Goal: Task Accomplishment & Management: Manage account settings

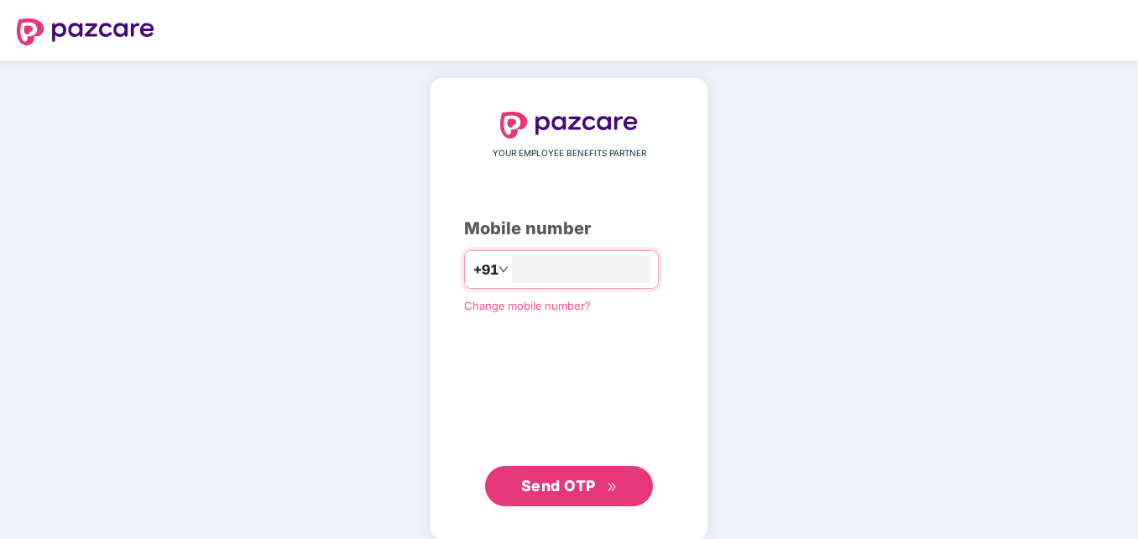
type input "**********"
click at [533, 489] on span "Send OTP" at bounding box center [558, 484] width 75 height 18
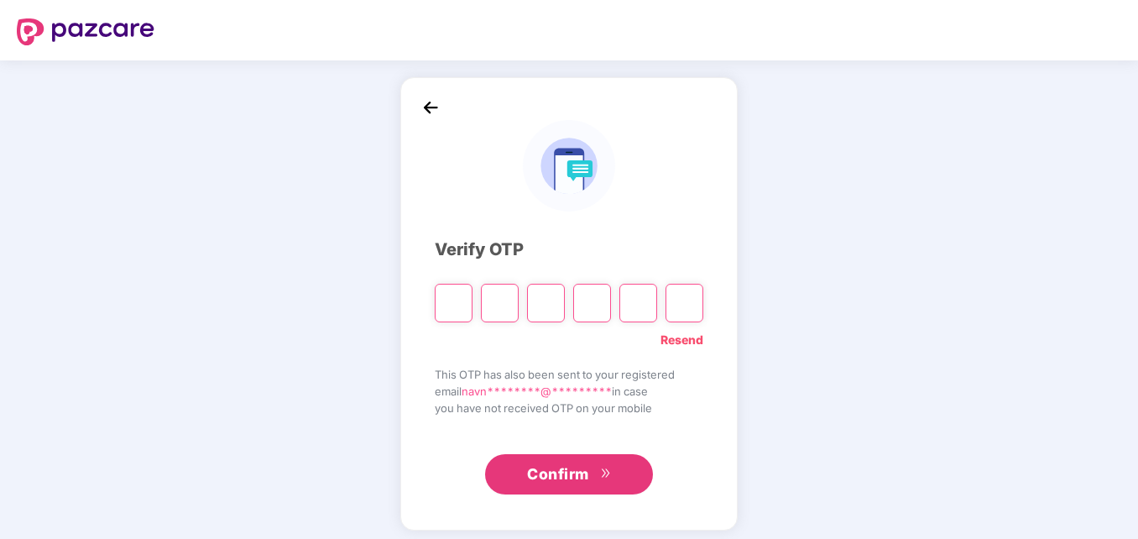
type input "*"
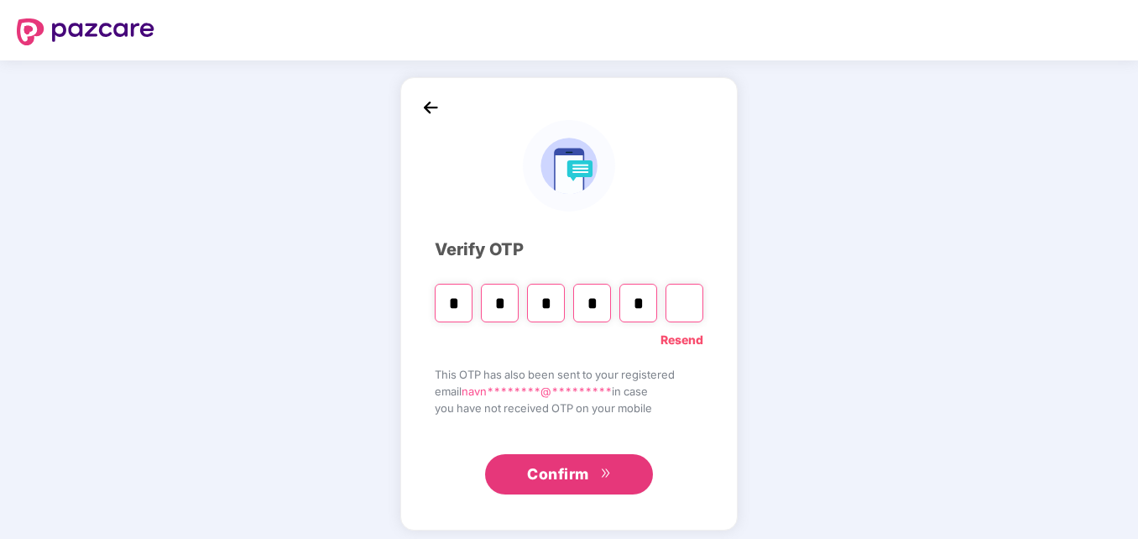
type input "*"
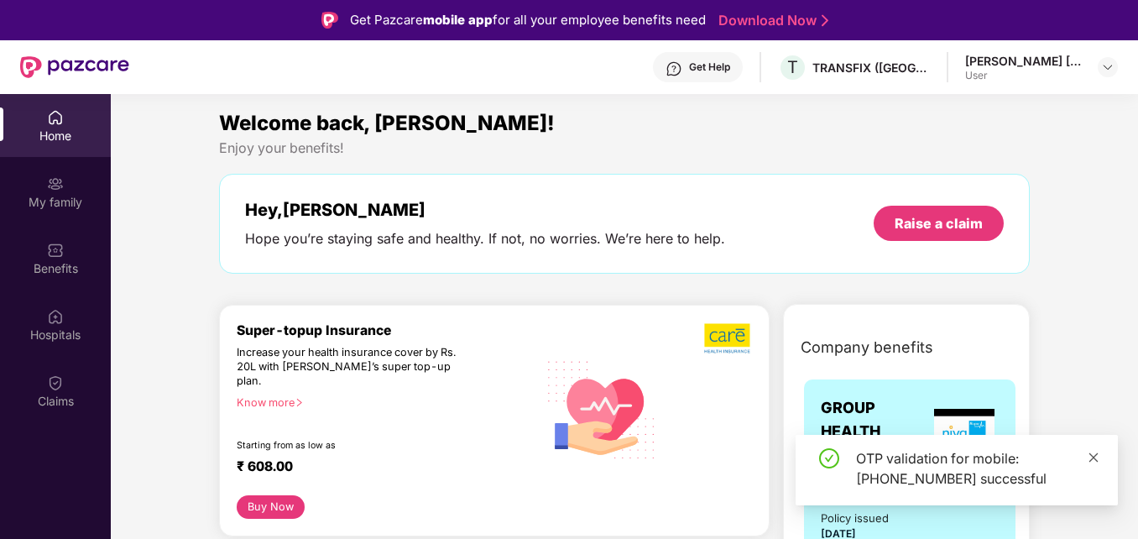
click at [1087, 450] on span at bounding box center [1093, 457] width 12 height 14
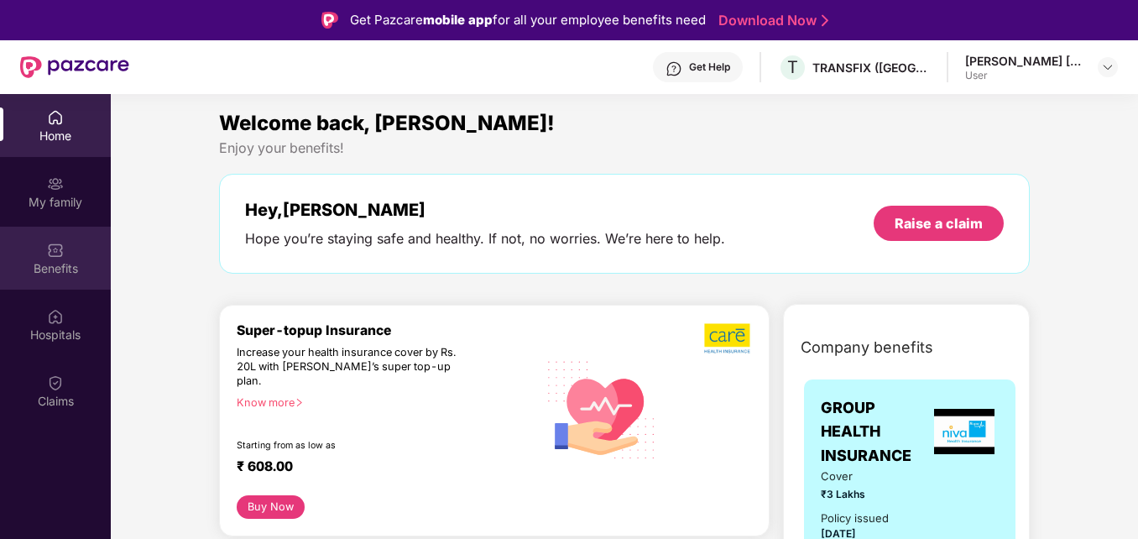
click at [57, 248] on img at bounding box center [55, 250] width 17 height 17
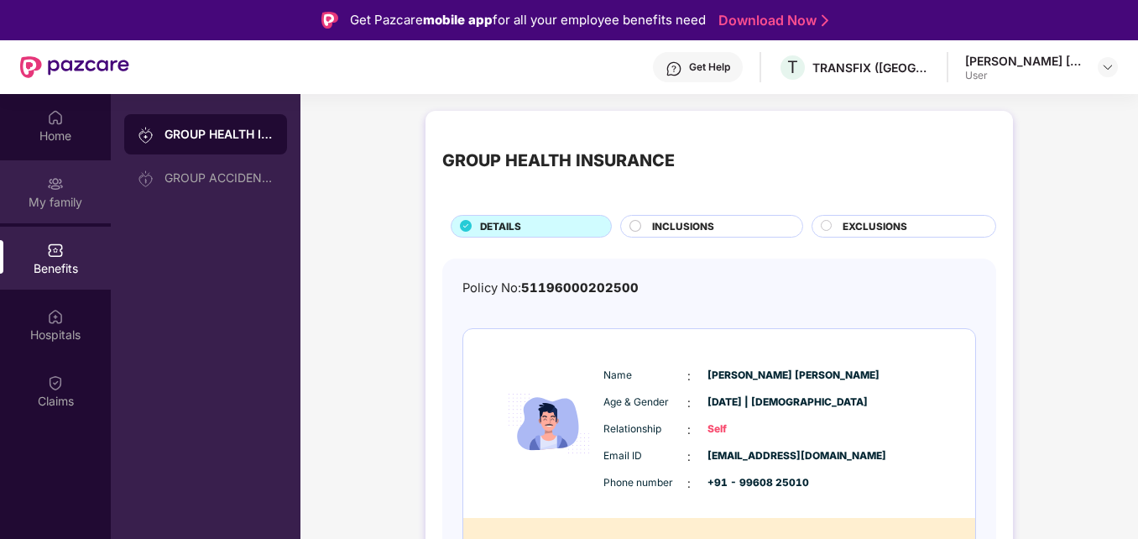
click at [44, 213] on div "My family" at bounding box center [55, 191] width 111 height 63
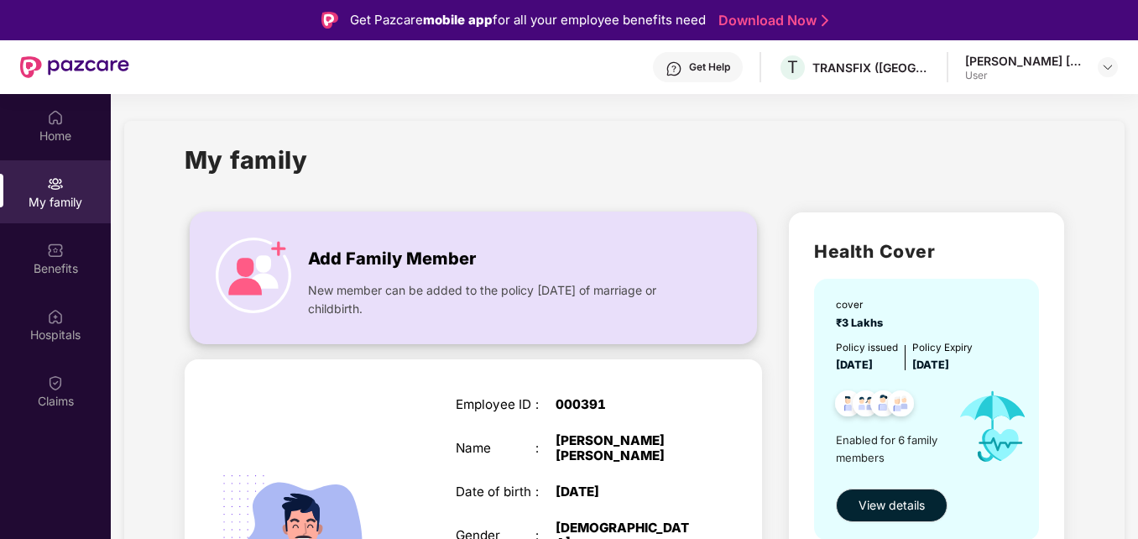
click at [252, 269] on img at bounding box center [254, 275] width 76 height 76
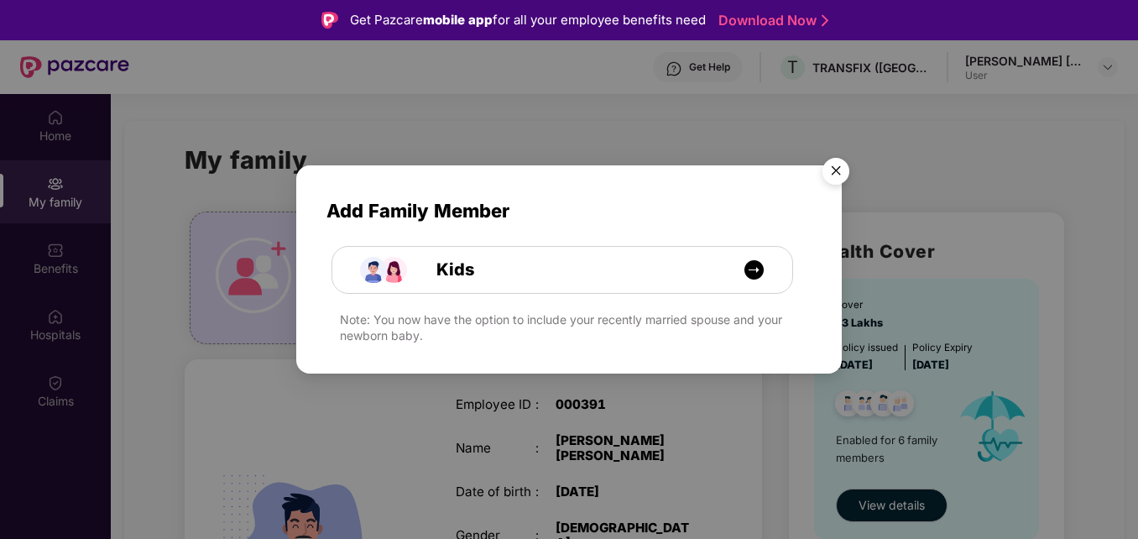
click at [839, 169] on img "Close" at bounding box center [835, 173] width 47 height 47
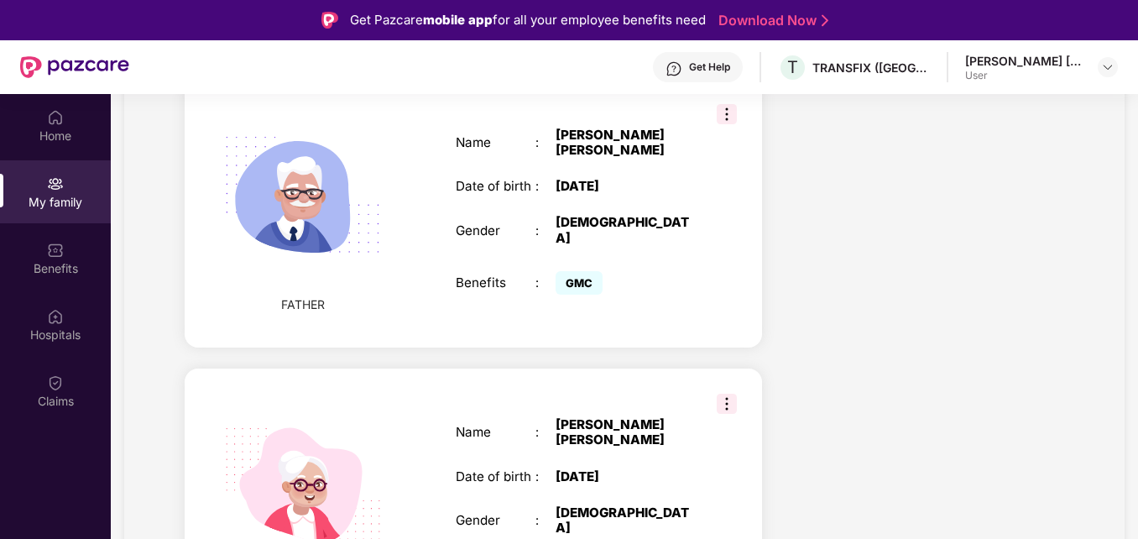
scroll to position [1598, 0]
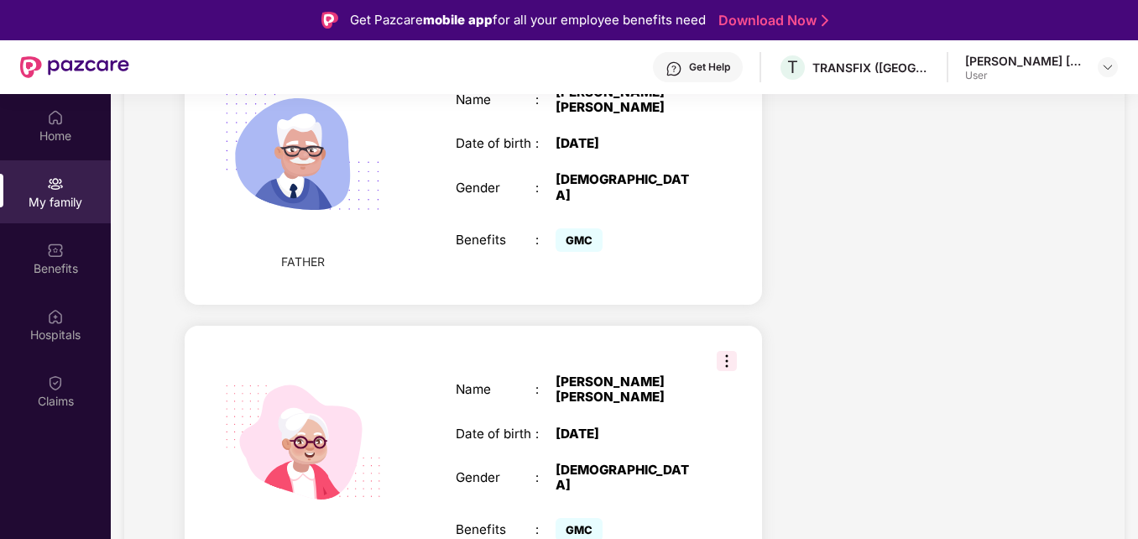
click at [727, 351] on img at bounding box center [727, 361] width 20 height 20
click at [715, 248] on div "FATHER Name : [PERSON_NAME] [PERSON_NAME] Date of birth : [DEMOGRAPHIC_DATA] Ge…" at bounding box center [473, 170] width 577 height 269
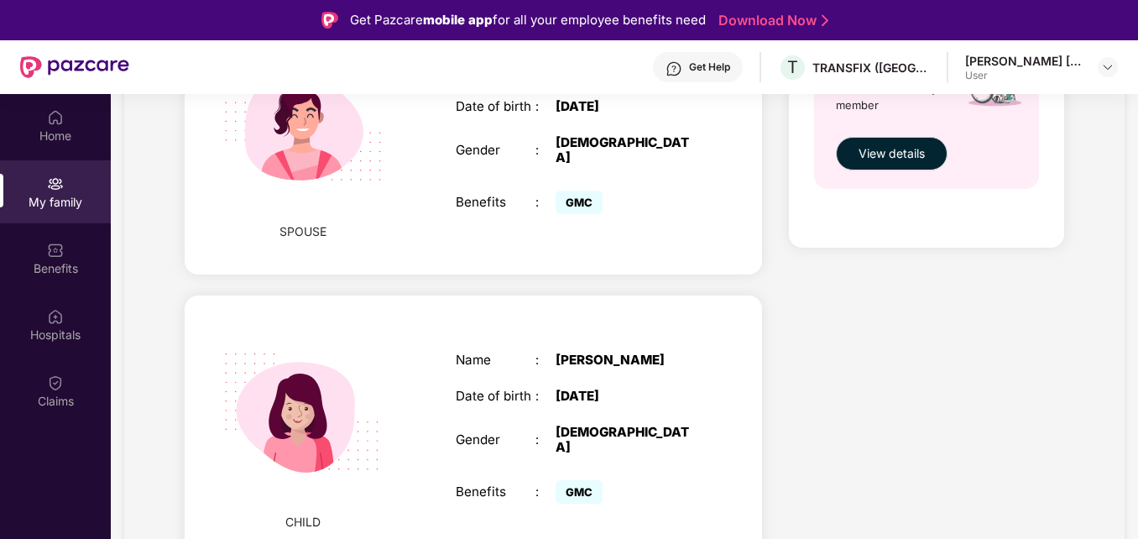
scroll to position [508, 0]
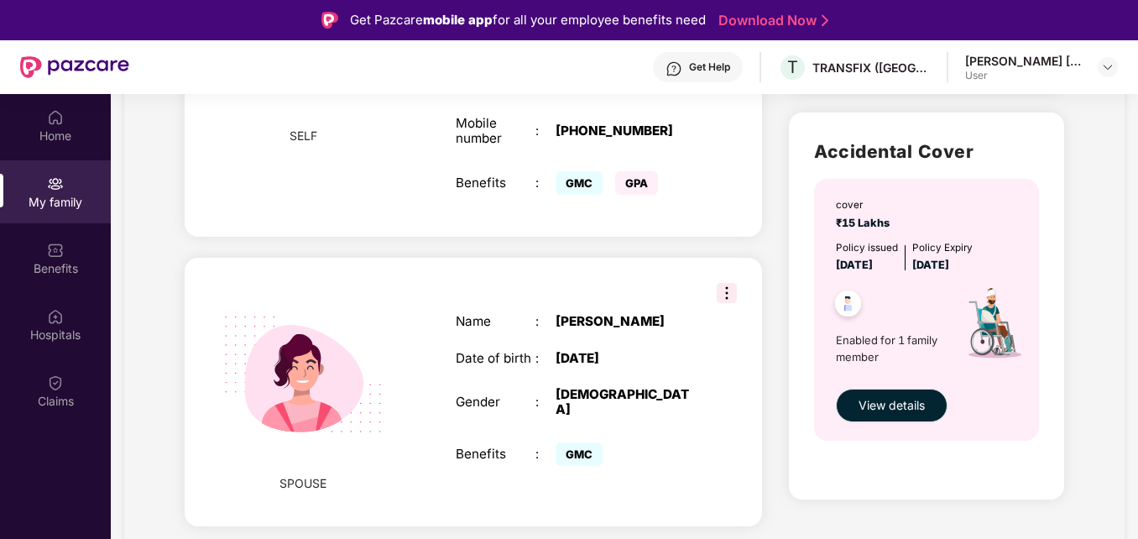
click at [854, 398] on button "View details" at bounding box center [892, 405] width 112 height 34
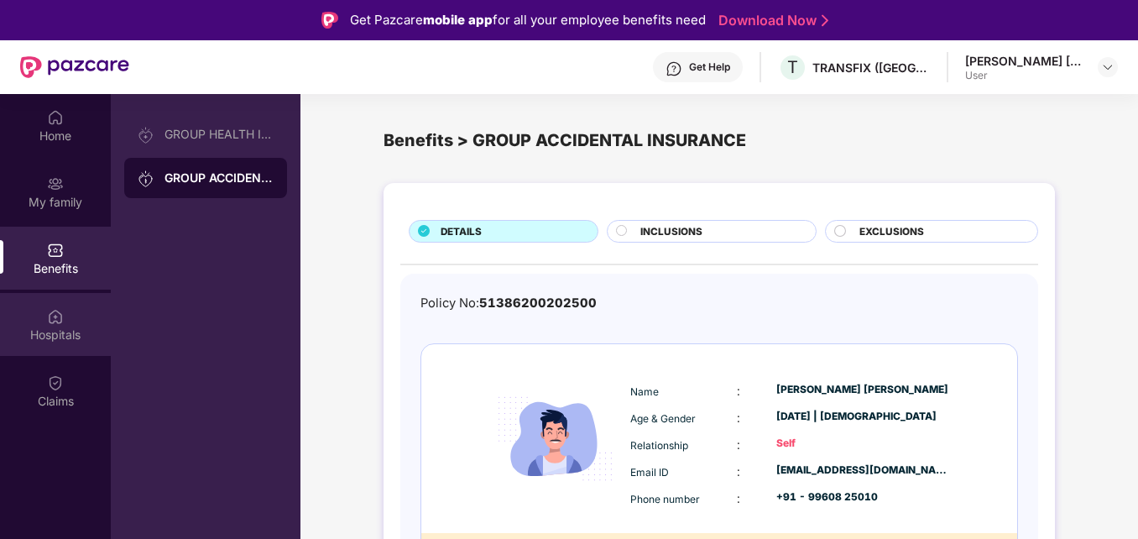
click at [91, 308] on div "Hospitals" at bounding box center [55, 324] width 111 height 63
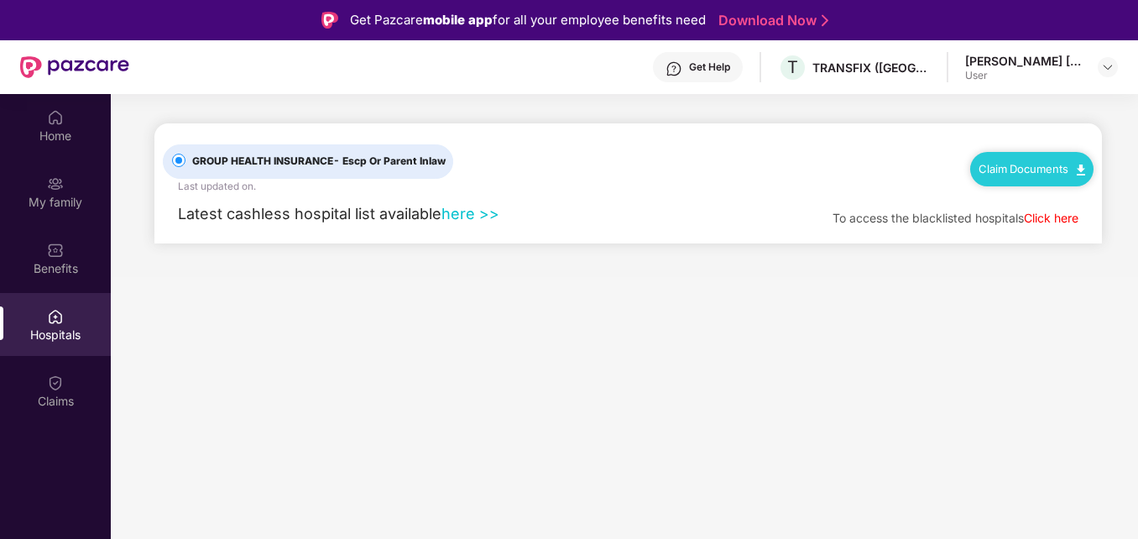
click at [466, 217] on link "here >>" at bounding box center [470, 214] width 58 height 18
click at [75, 401] on div "Claims" at bounding box center [55, 401] width 111 height 17
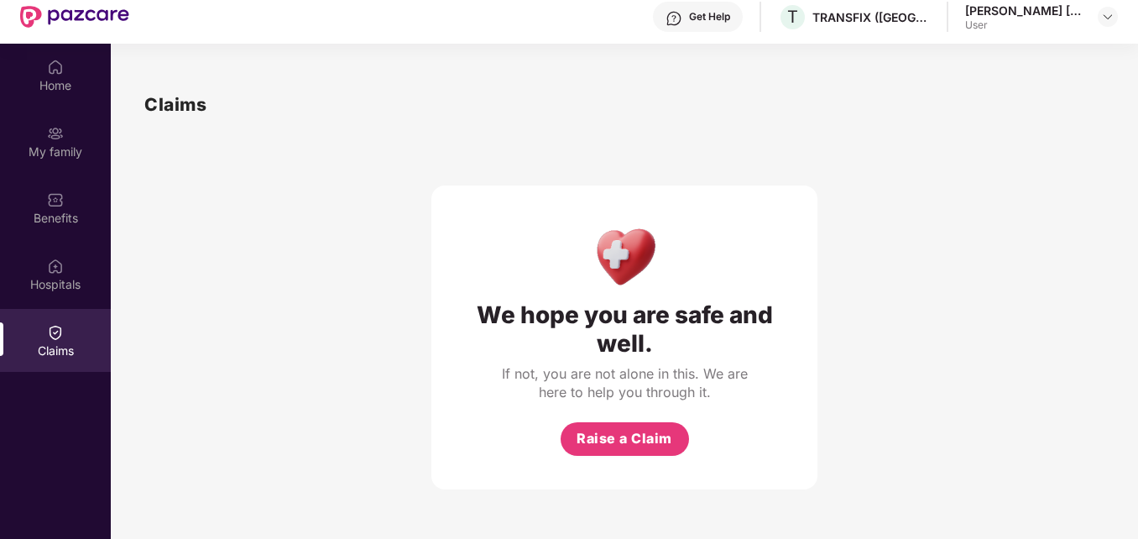
scroll to position [94, 0]
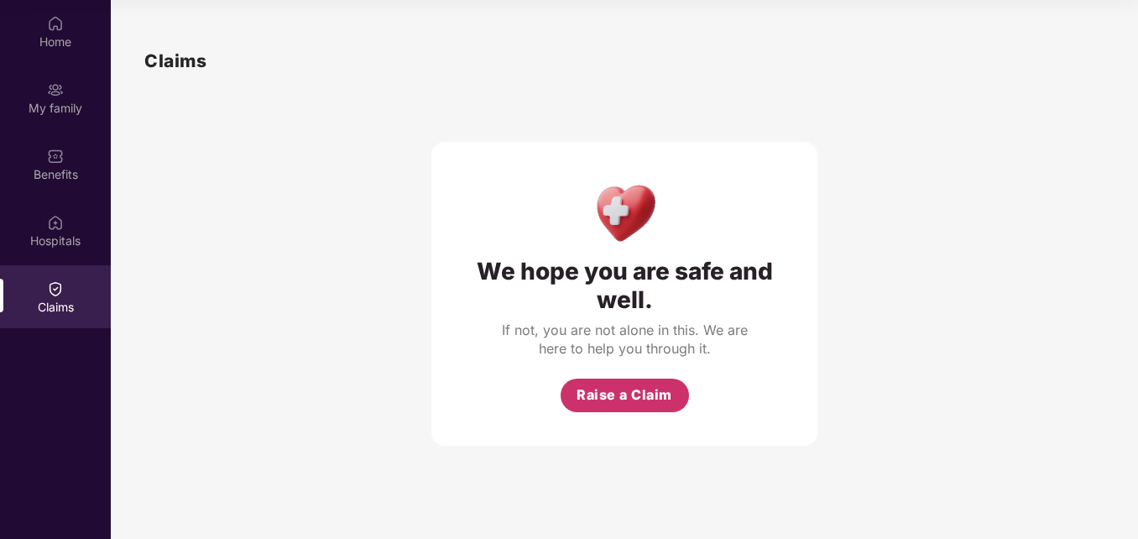
click at [573, 397] on button "Raise a Claim" at bounding box center [625, 395] width 128 height 34
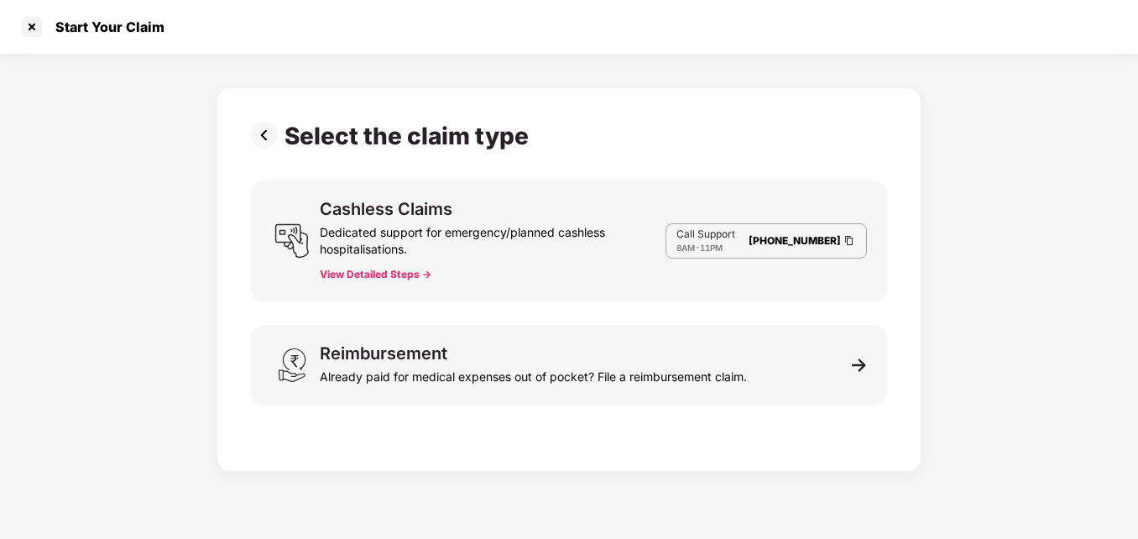
click at [420, 276] on button "View Detailed Steps ->" at bounding box center [376, 274] width 112 height 13
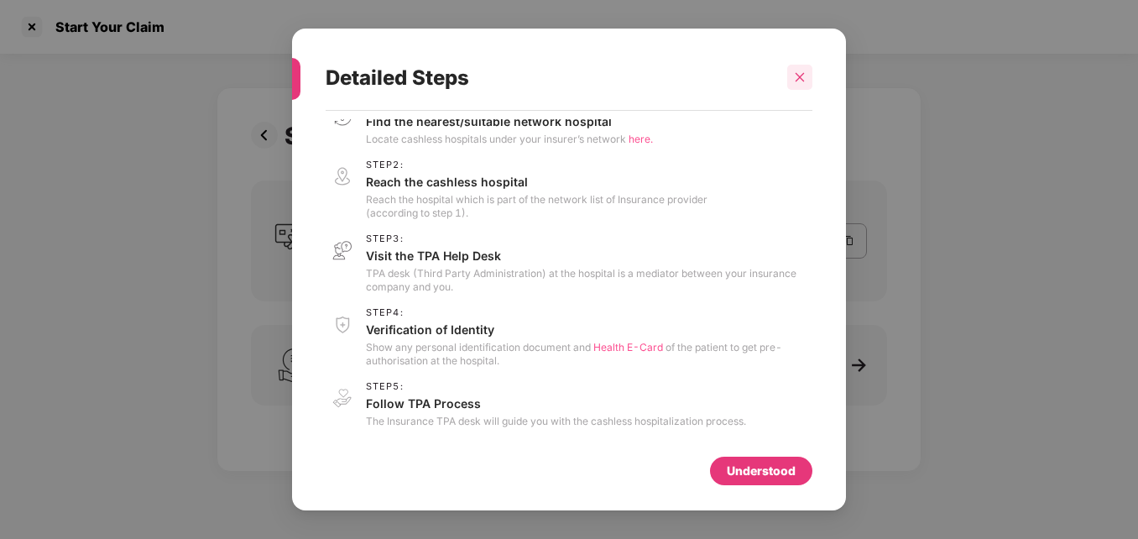
click at [801, 74] on icon "close" at bounding box center [800, 77] width 12 height 12
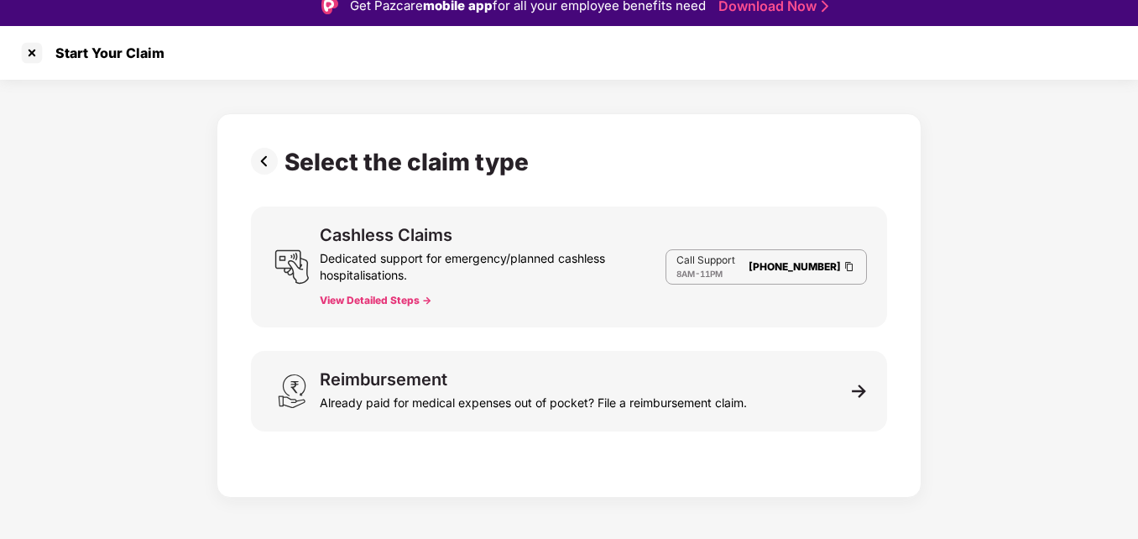
scroll to position [0, 0]
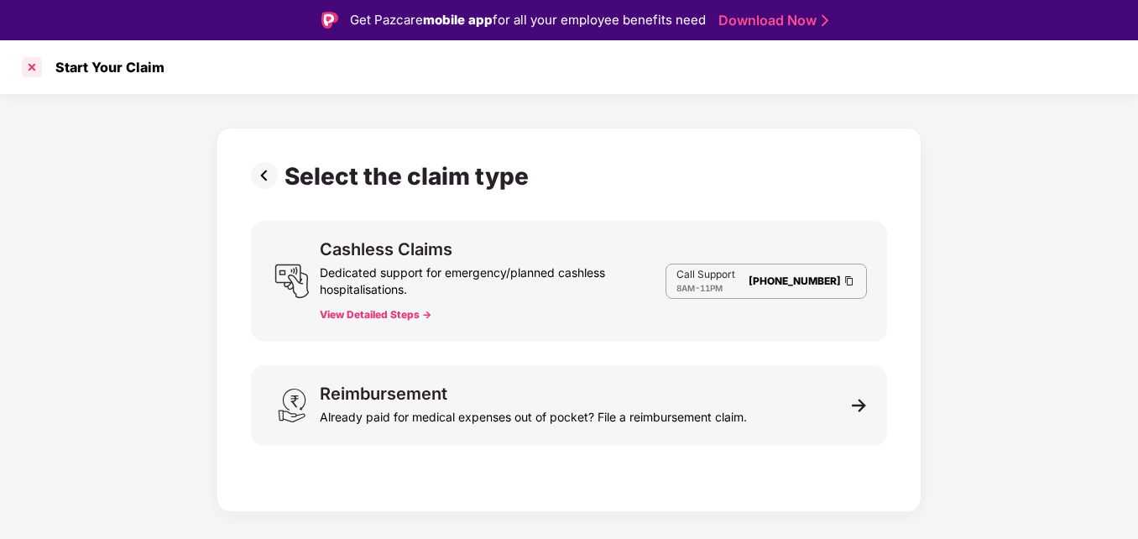
click at [27, 70] on div at bounding box center [31, 67] width 27 height 27
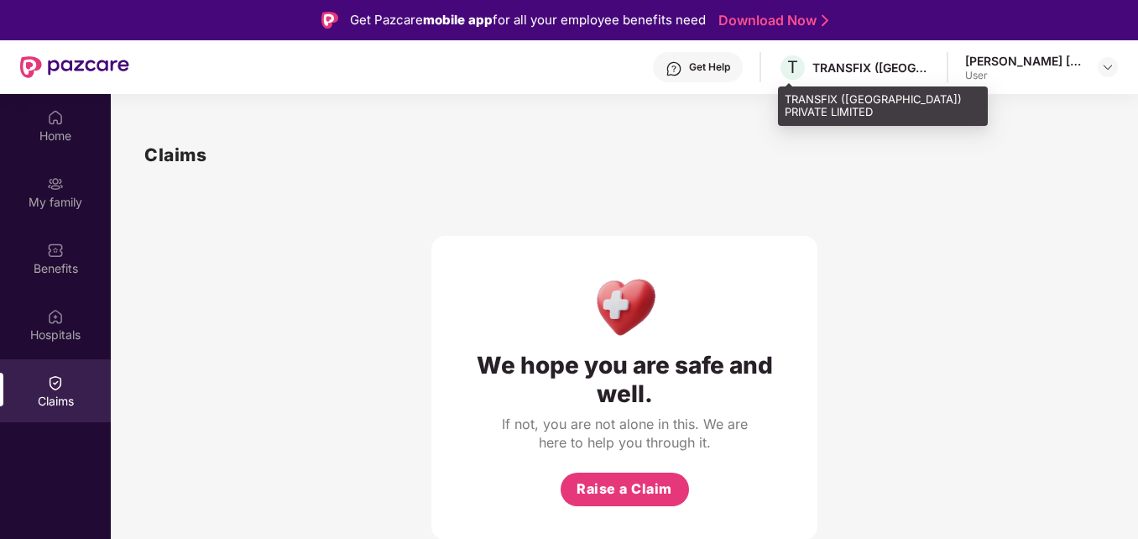
click at [832, 64] on div "TRANSFIX ([GEOGRAPHIC_DATA]) PRIVATE LIMITED" at bounding box center [870, 68] width 117 height 16
click at [913, 72] on div "TRANSFIX ([GEOGRAPHIC_DATA]) PRIVATE LIMITED" at bounding box center [870, 68] width 117 height 16
click at [924, 67] on div "TRANSFIX ([GEOGRAPHIC_DATA]) PRIVATE LIMITED" at bounding box center [870, 68] width 117 height 16
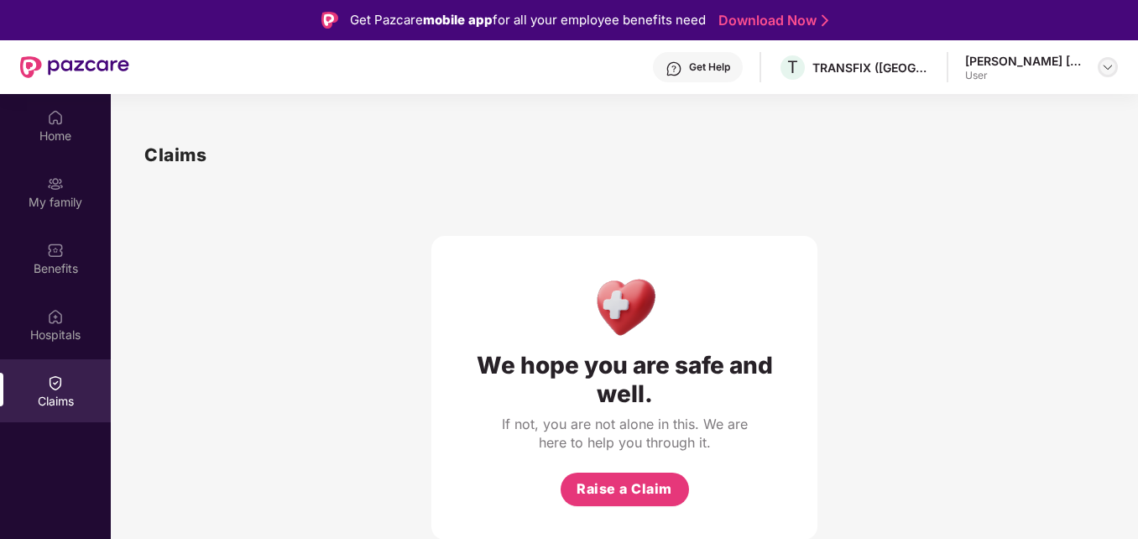
click at [1104, 66] on img at bounding box center [1107, 66] width 13 height 13
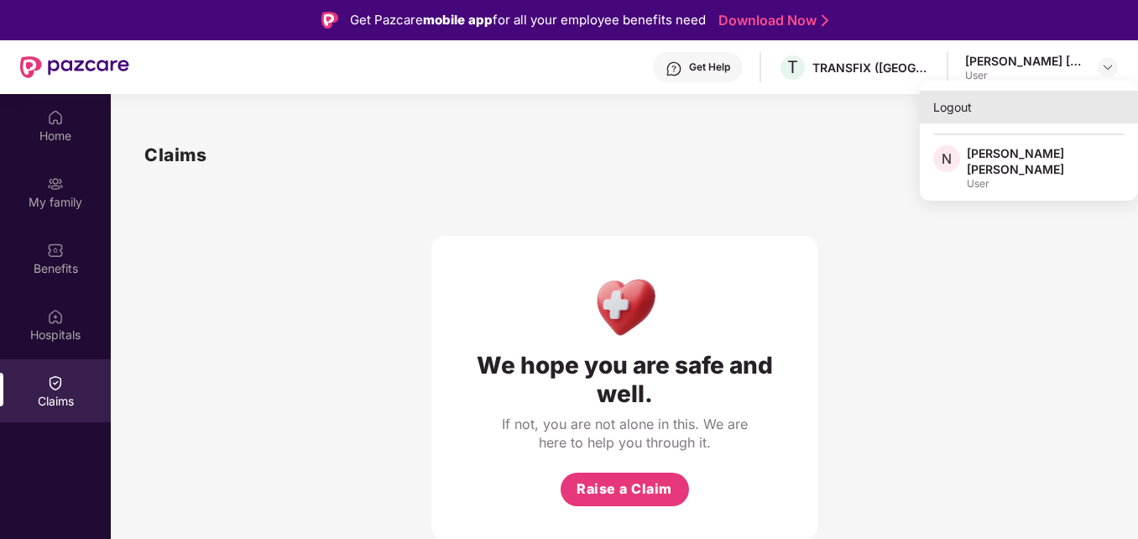
click at [951, 108] on div "Logout" at bounding box center [1029, 107] width 218 height 33
